Goal: Find specific page/section: Find specific page/section

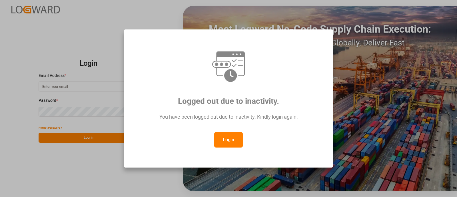
click at [231, 142] on button "Login" at bounding box center [228, 139] width 29 height 15
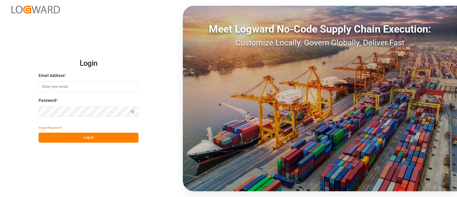
click at [67, 85] on input at bounding box center [89, 86] width 100 height 10
type input "[PERSON_NAME][EMAIL_ADDRESS][PERSON_NAME][DOMAIN_NAME]"
click at [114, 139] on button "Log In" at bounding box center [89, 138] width 100 height 10
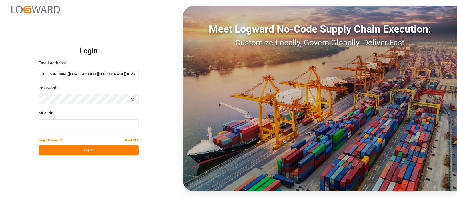
click at [106, 123] on input at bounding box center [89, 124] width 100 height 10
type input "614222"
click at [94, 148] on button "Log In" at bounding box center [89, 150] width 100 height 10
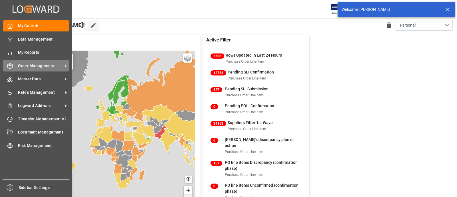
click at [26, 68] on span "Order Management" at bounding box center [40, 66] width 45 height 6
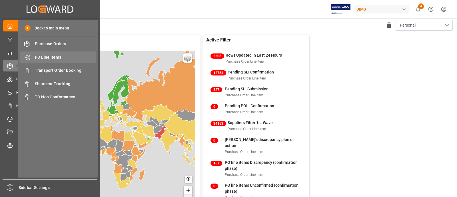
click at [55, 57] on span "PO Line Items" at bounding box center [65, 57] width 61 height 6
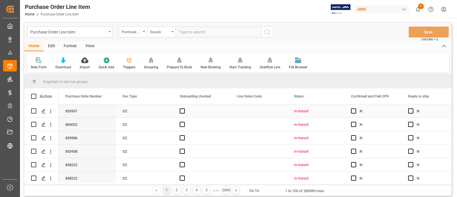
click at [235, 113] on div "Press SPACE to select this row." at bounding box center [258, 110] width 57 height 13
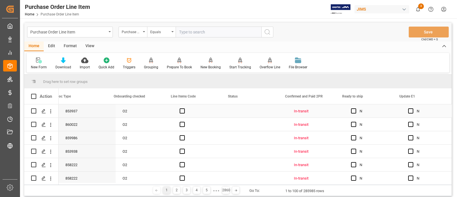
scroll to position [0, 123]
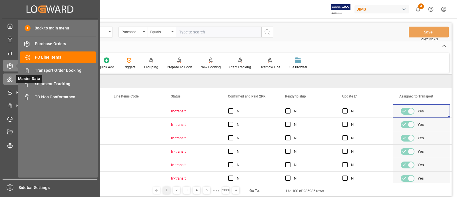
click at [13, 81] on div "Master Data Master Data" at bounding box center [50, 78] width 94 height 11
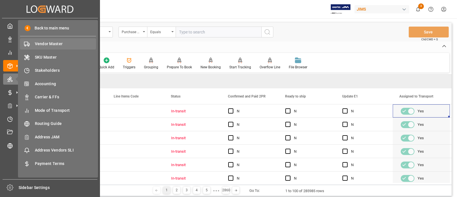
click at [30, 46] on div "Vendor Master Vendor Master" at bounding box center [58, 43] width 76 height 11
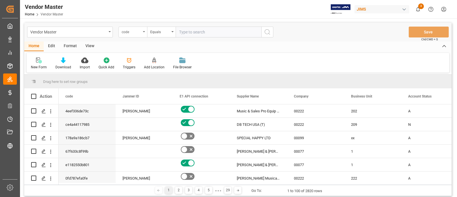
click at [135, 34] on div "code" at bounding box center [131, 31] width 19 height 7
type input "num"
click at [140, 59] on div "Supplier Number" at bounding box center [161, 58] width 85 height 12
click at [188, 36] on input "text" at bounding box center [219, 32] width 86 height 11
type input "1130"
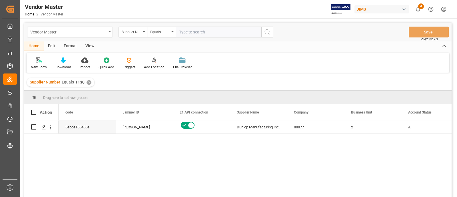
click at [61, 31] on div "Vendor Master" at bounding box center [68, 31] width 76 height 7
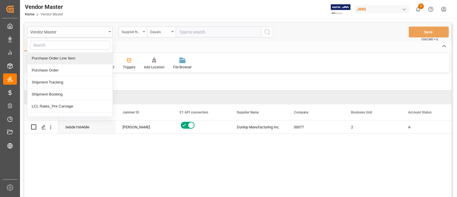
click at [66, 60] on div "Purchase Order Line Item" at bounding box center [69, 58] width 85 height 12
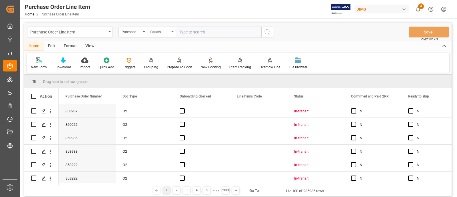
click at [161, 32] on div "Equals" at bounding box center [159, 31] width 19 height 7
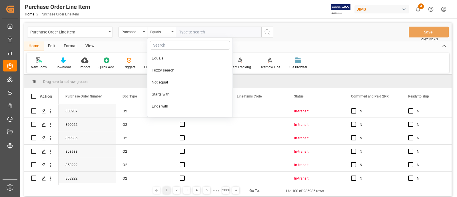
click at [187, 32] on input "text" at bounding box center [219, 32] width 86 height 11
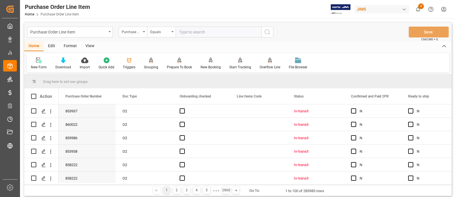
click at [210, 83] on div "Drag here to set row groups" at bounding box center [237, 82] width 427 height 14
click at [237, 114] on div "Press SPACE to select this row." at bounding box center [258, 110] width 57 height 13
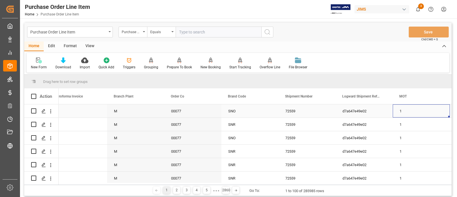
scroll to position [0, 809]
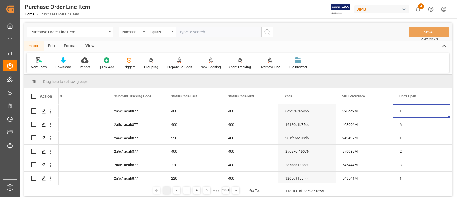
click at [144, 32] on icon "open menu" at bounding box center [144, 31] width 2 height 1
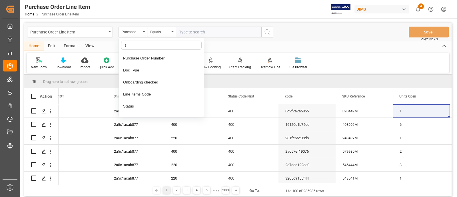
type input "su"
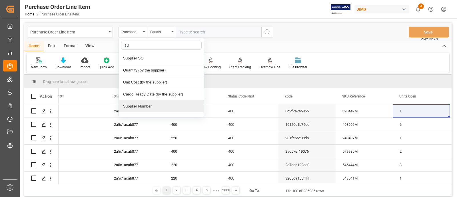
click at [152, 106] on div "Supplier Number" at bounding box center [161, 106] width 85 height 12
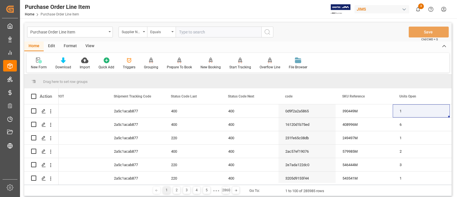
click at [196, 35] on input "text" at bounding box center [219, 32] width 86 height 11
type input "1130"
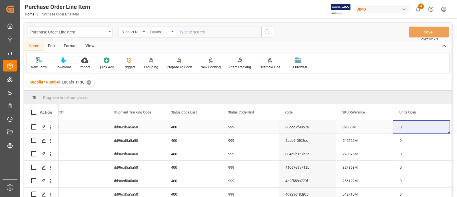
click at [190, 130] on div "400" at bounding box center [192, 126] width 57 height 13
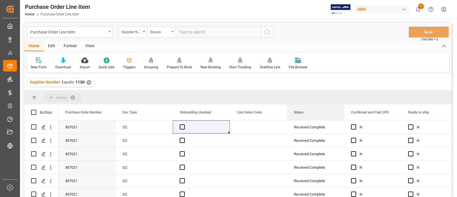
drag, startPoint x: 260, startPoint y: 90, endPoint x: 143, endPoint y: 95, distance: 117.3
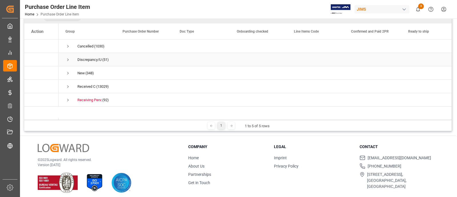
scroll to position [84, 0]
